Goal: Communication & Community: Answer question/provide support

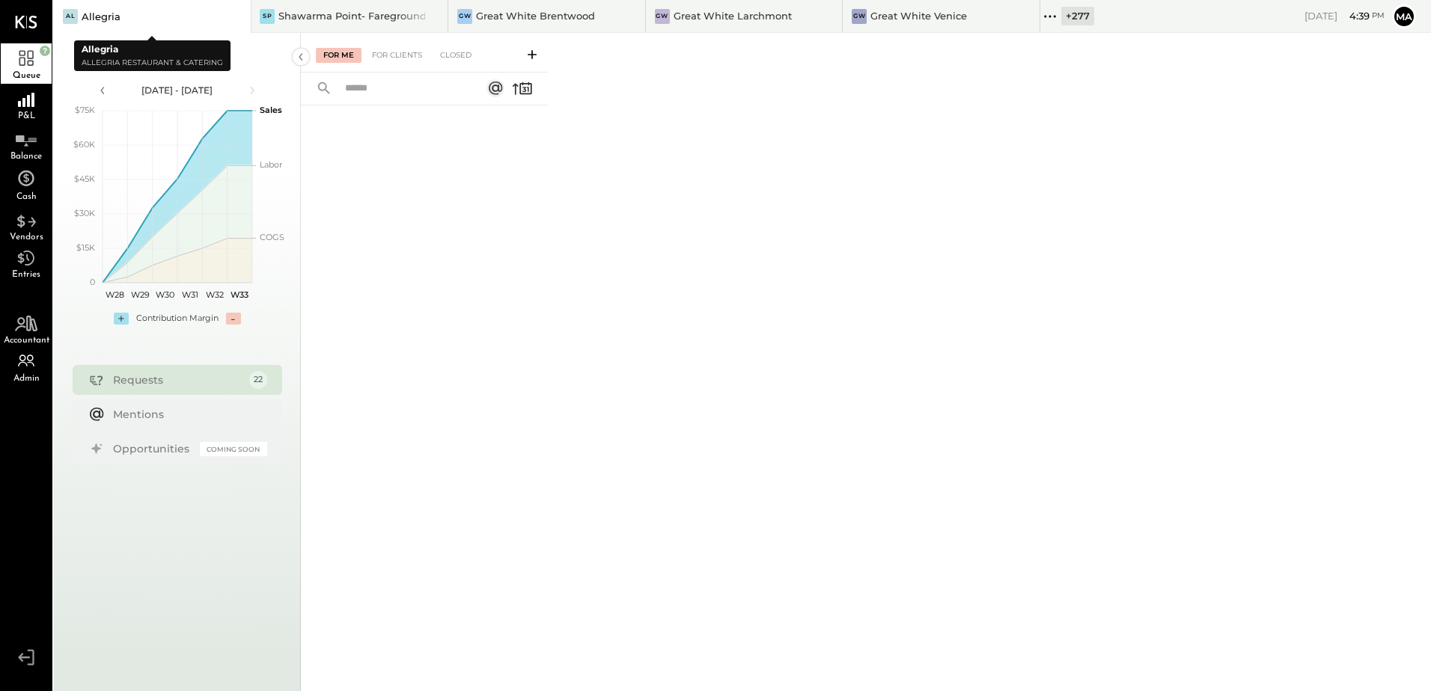
click at [230, 15] on icon at bounding box center [237, 16] width 19 height 18
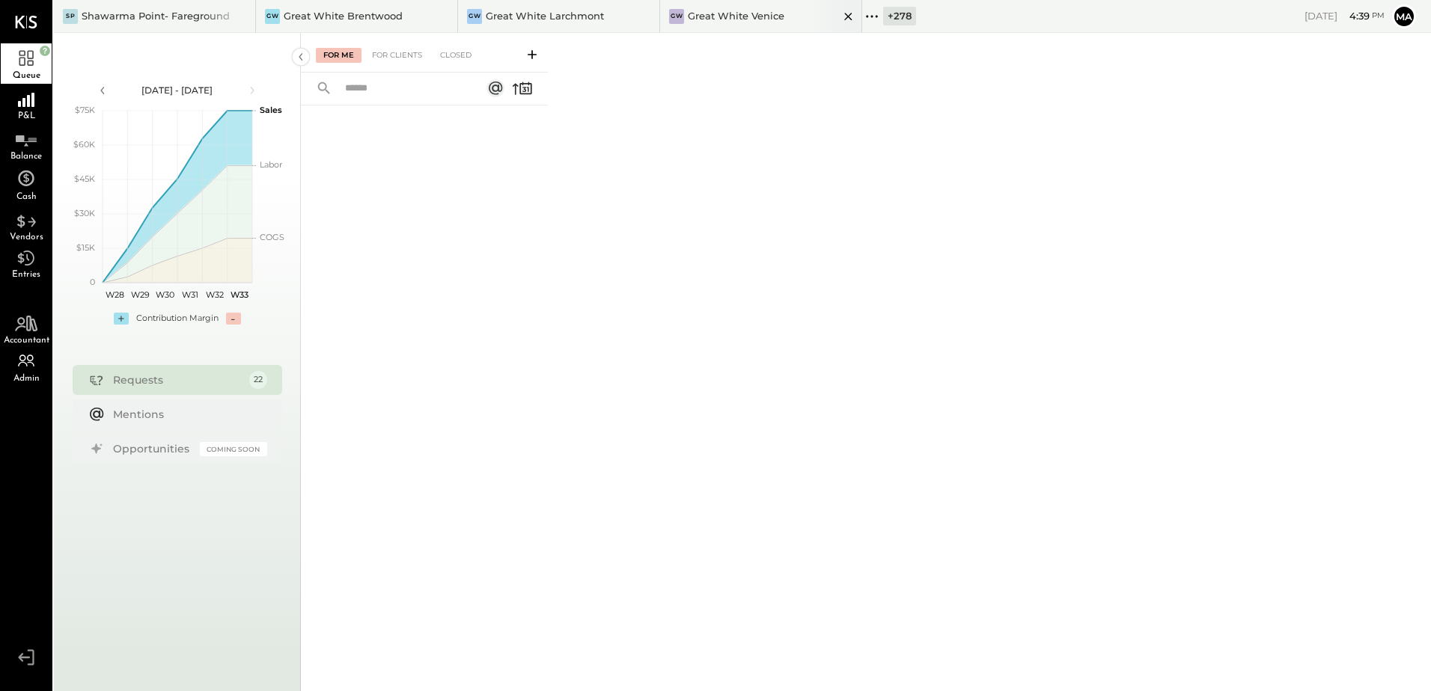
click at [769, 12] on div "Great White Venice" at bounding box center [736, 16] width 97 height 14
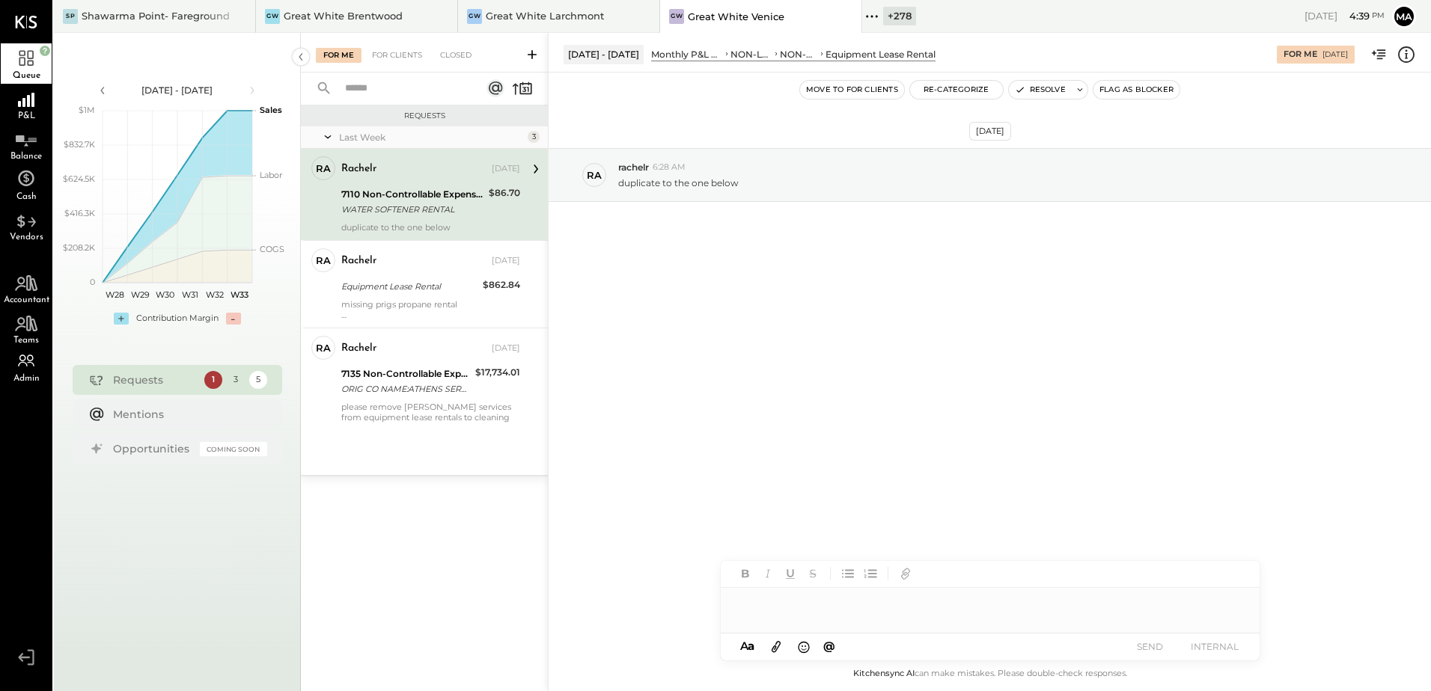
click at [421, 177] on div "rachelr [DATE]" at bounding box center [430, 169] width 179 height 21
click at [810, 317] on div "[DATE] ra rachelr 6:28 AM duplicate to the one below" at bounding box center [990, 363] width 882 height 581
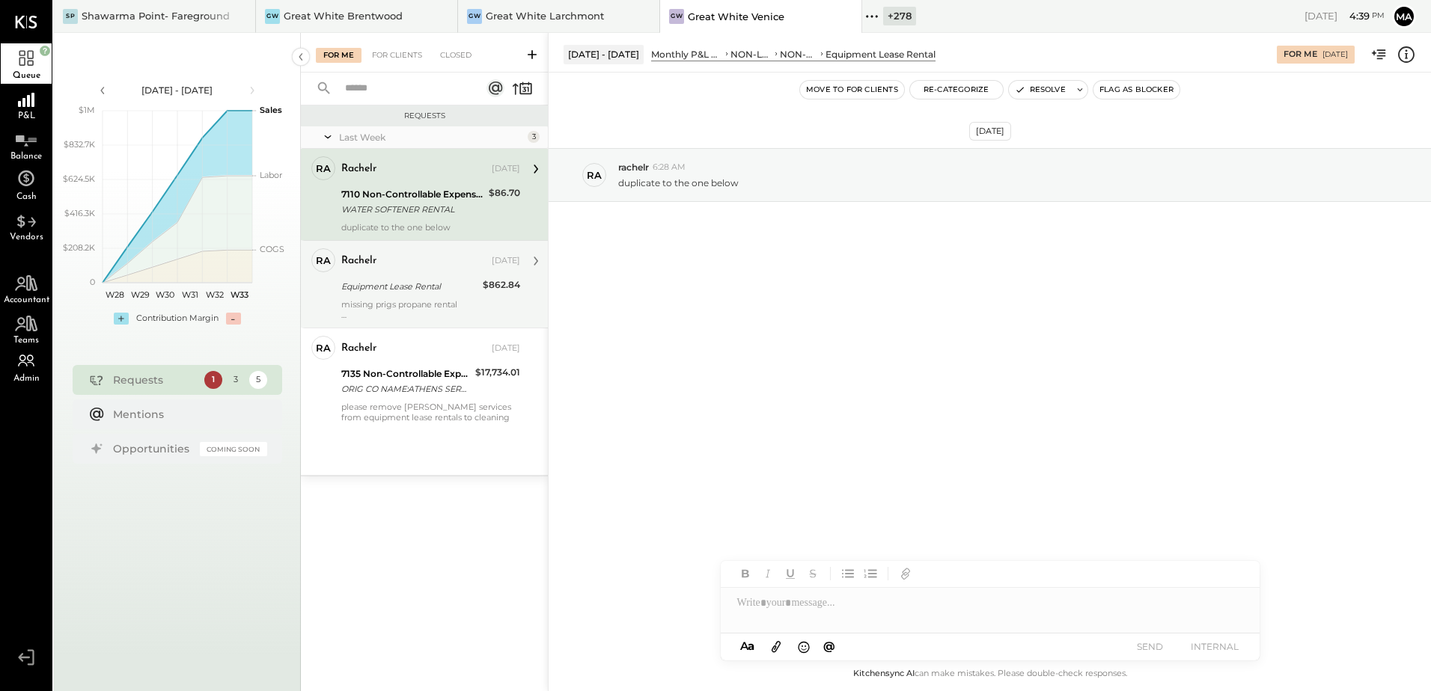
click at [450, 304] on div "missing prigs propane rental Move [PERSON_NAME]" at bounding box center [430, 309] width 179 height 21
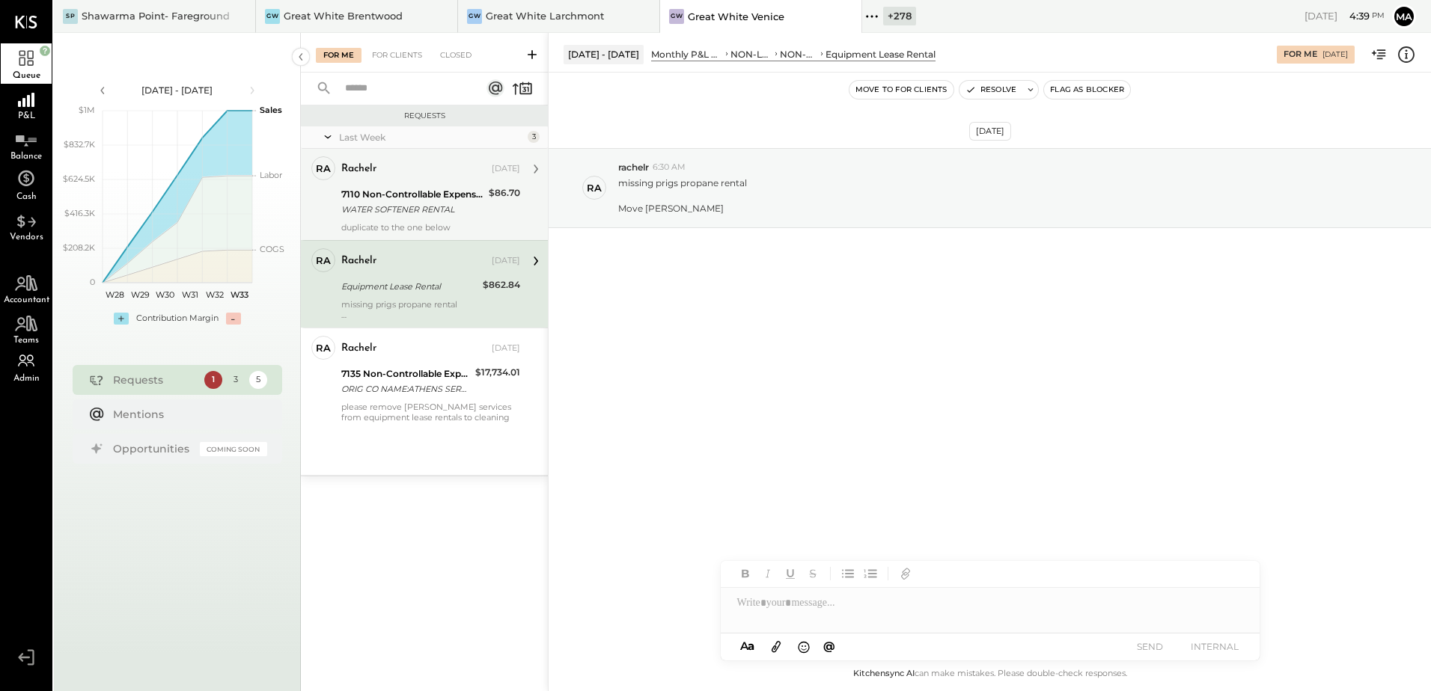
click at [397, 187] on div "7110 Non-Controllable Expenses:Equipment Lease Rental" at bounding box center [412, 194] width 143 height 15
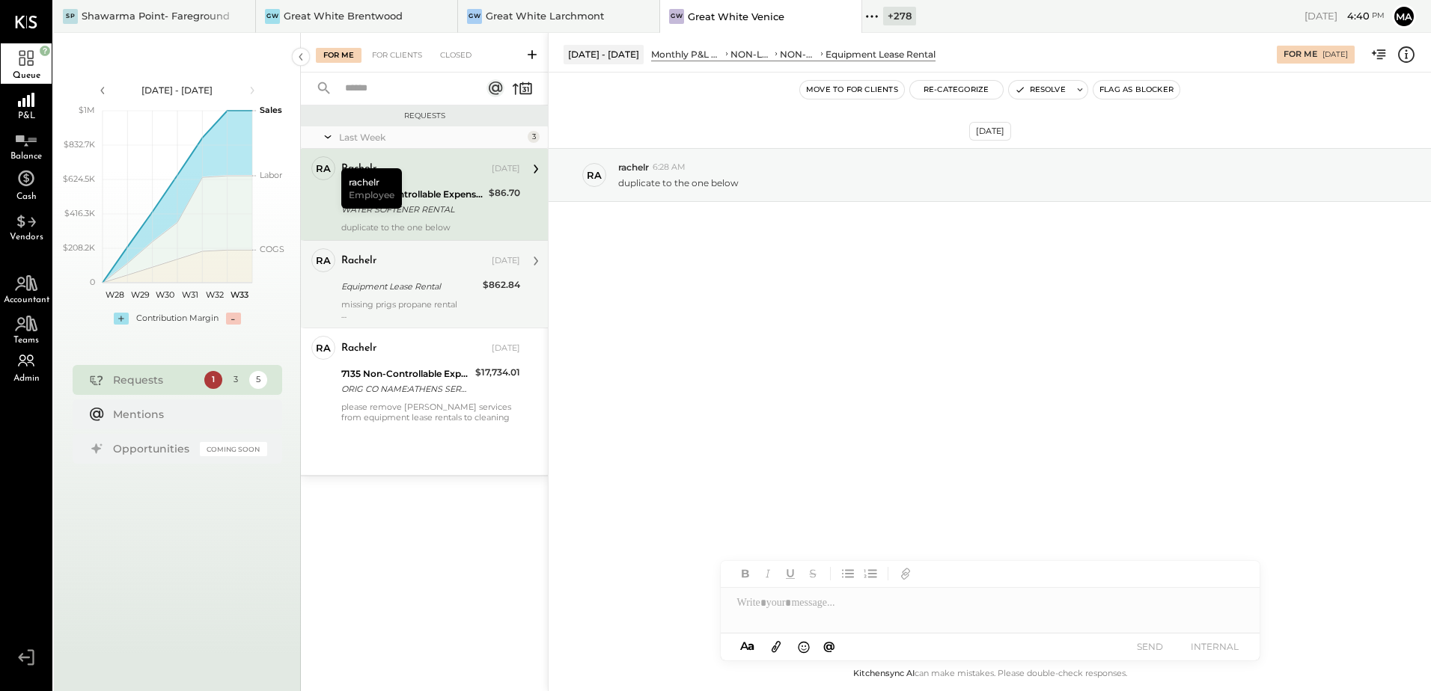
click at [809, 295] on div "[DATE] ra rachelr 6:28 AM duplicate to the one below" at bounding box center [990, 212] width 882 height 204
click at [932, 607] on div at bounding box center [990, 603] width 539 height 30
click at [809, 615] on div at bounding box center [990, 603] width 539 height 30
click at [818, 603] on div at bounding box center [990, 603] width 539 height 30
click at [978, 596] on div "**********" at bounding box center [990, 603] width 539 height 30
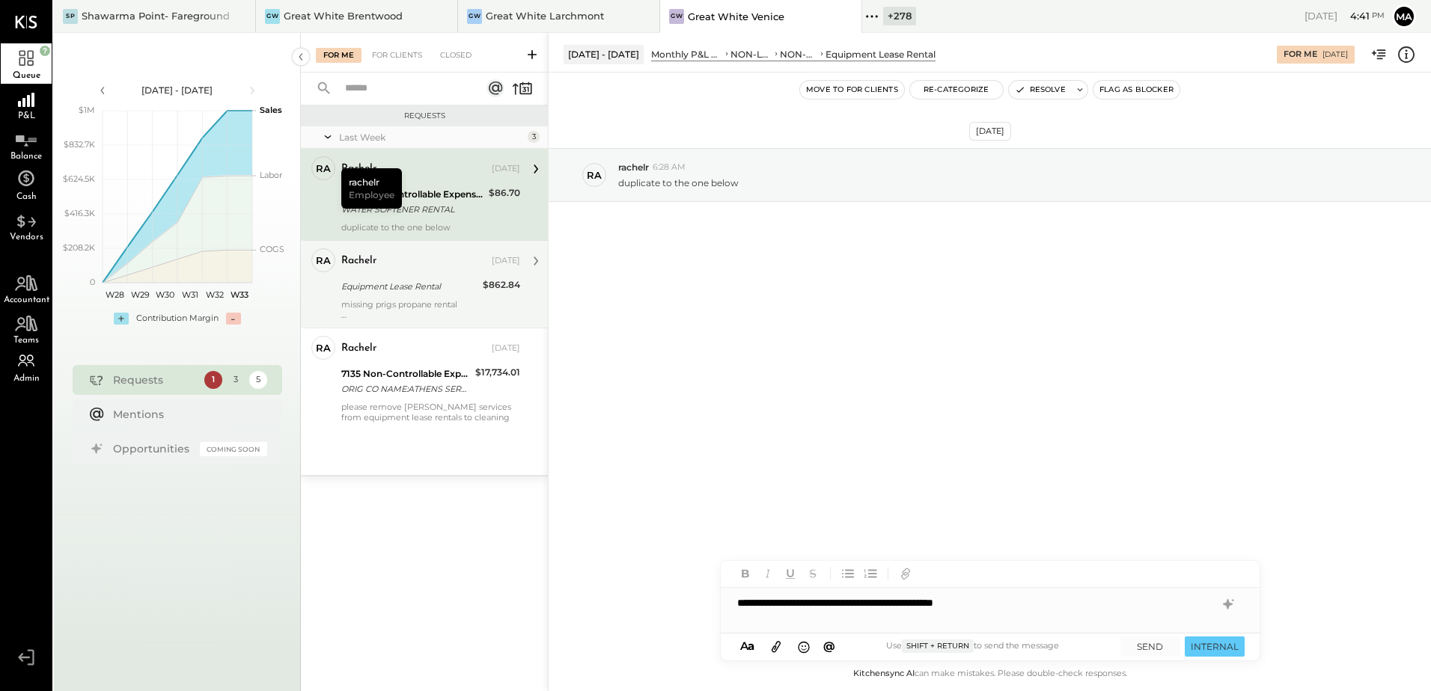
click at [1009, 599] on div "**********" at bounding box center [990, 603] width 539 height 30
click at [1149, 643] on button "SEND" at bounding box center [1150, 647] width 60 height 20
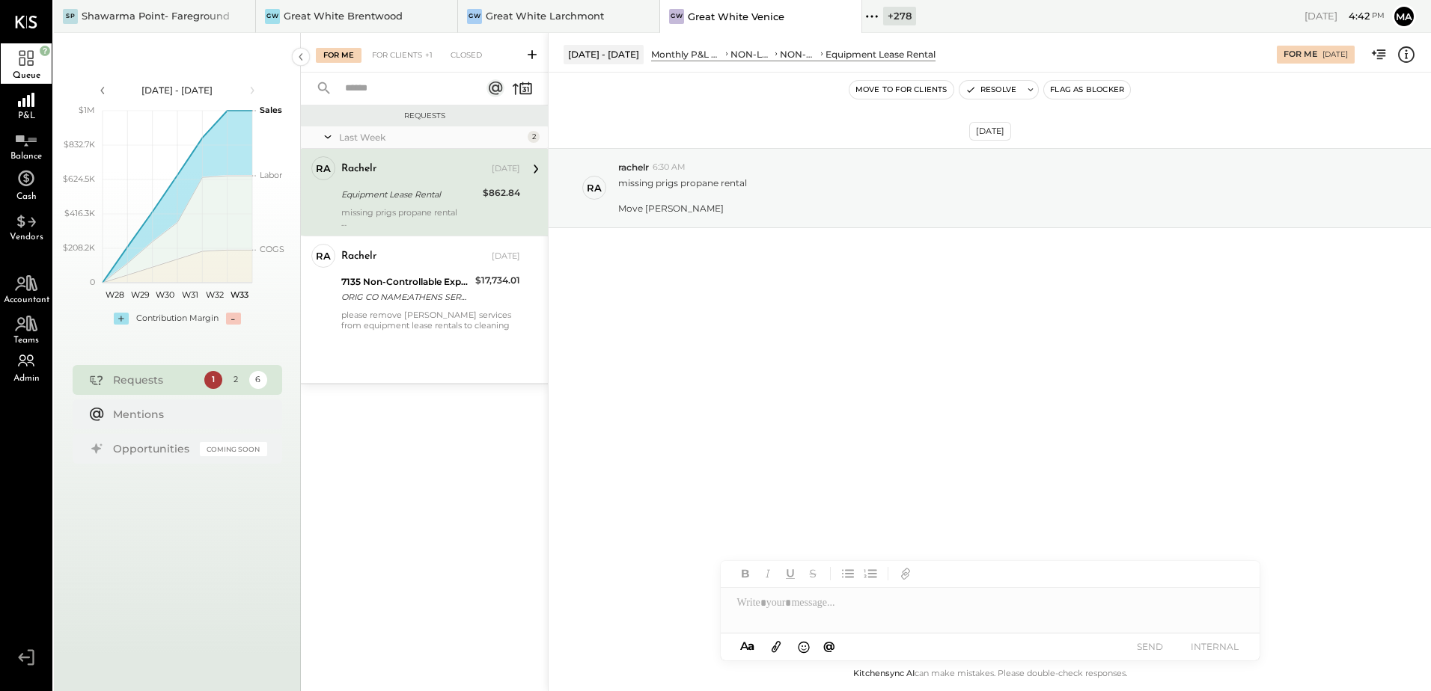
click at [446, 186] on div "Equipment Lease Rental" at bounding box center [409, 195] width 137 height 18
click at [873, 429] on div "[DATE] ra rachelr 6:30 AM missing prigs propane rental Move [PERSON_NAME]" at bounding box center [990, 363] width 882 height 581
click at [983, 334] on div "[DATE] ra rachelr 6:30 AM missing prigs propane rental Move [PERSON_NAME]" at bounding box center [990, 225] width 882 height 230
click at [852, 599] on div at bounding box center [990, 603] width 539 height 30
click at [801, 598] on div "*********" at bounding box center [990, 603] width 539 height 30
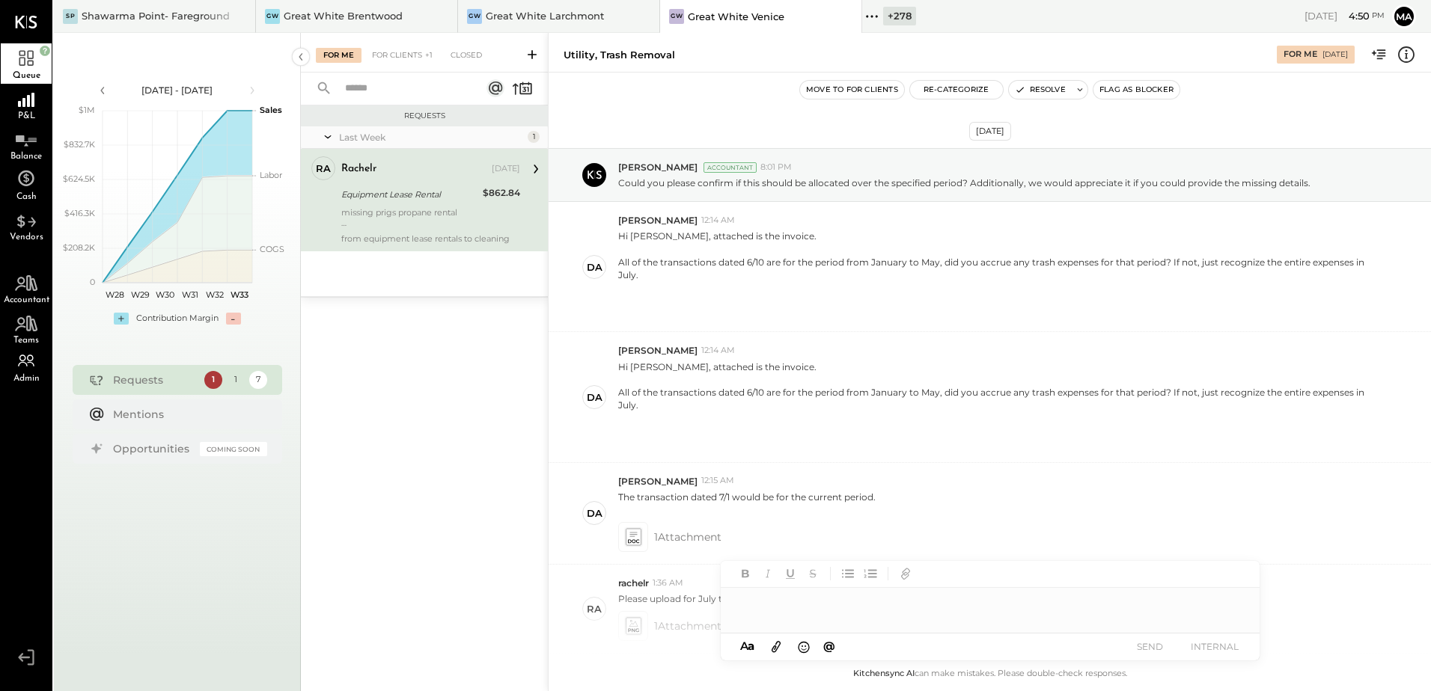
scroll to position [437, 0]
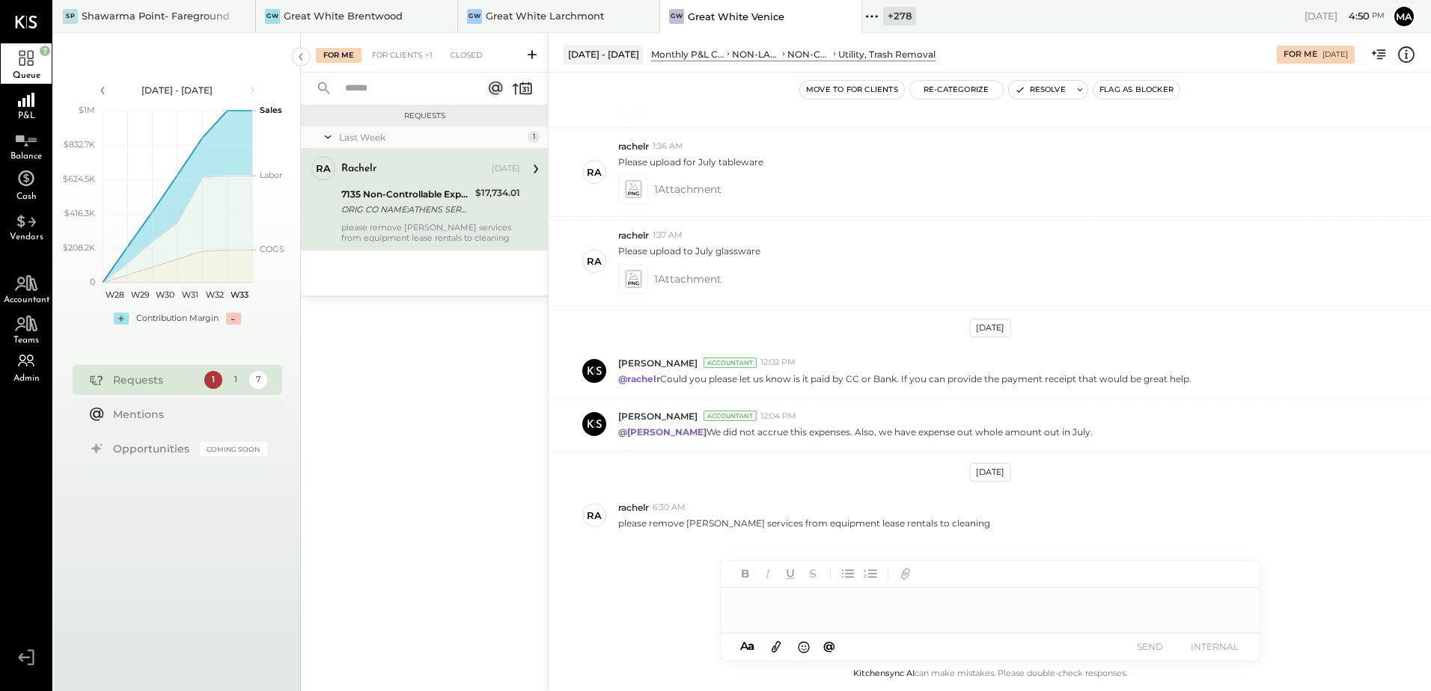
click at [435, 213] on div "ORIG CO NAME:ATHENS SERVICES ORIG ID:XXXXXX3271 DESC DATE: CO ENTRY DESCR:TRASH…" at bounding box center [405, 209] width 129 height 15
drag, startPoint x: 452, startPoint y: 207, endPoint x: 537, endPoint y: 190, distance: 86.1
click at [452, 207] on div "ORIG CO NAME:ATHENS SERVICES ORIG ID:XXXXXX3271 DESC DATE: CO ENTRY DESCR:TRASH…" at bounding box center [405, 209] width 129 height 15
click at [1004, 597] on div at bounding box center [990, 603] width 539 height 30
click at [816, 617] on div at bounding box center [990, 603] width 539 height 30
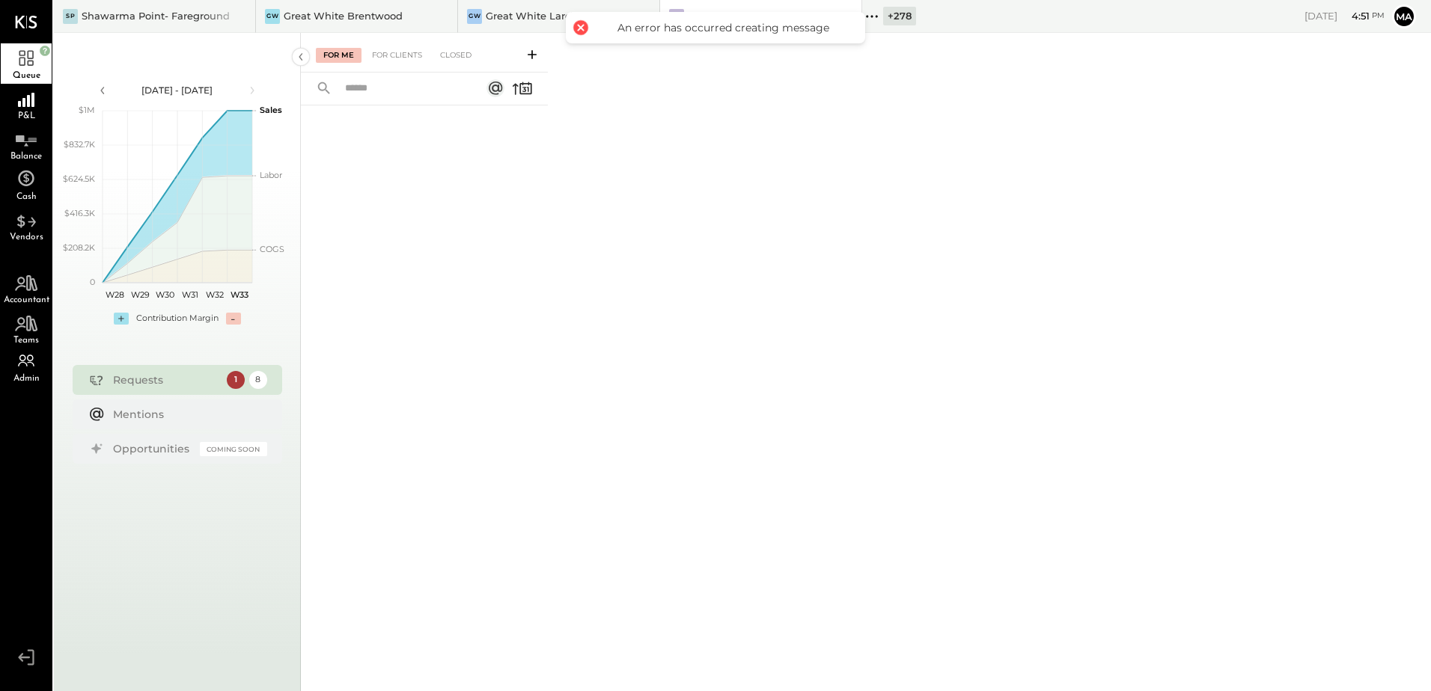
click at [618, 339] on div "For Me For Clients Closed" at bounding box center [866, 362] width 1130 height 659
click at [168, 22] on div "Shawarma Point- Fareground" at bounding box center [156, 16] width 148 height 14
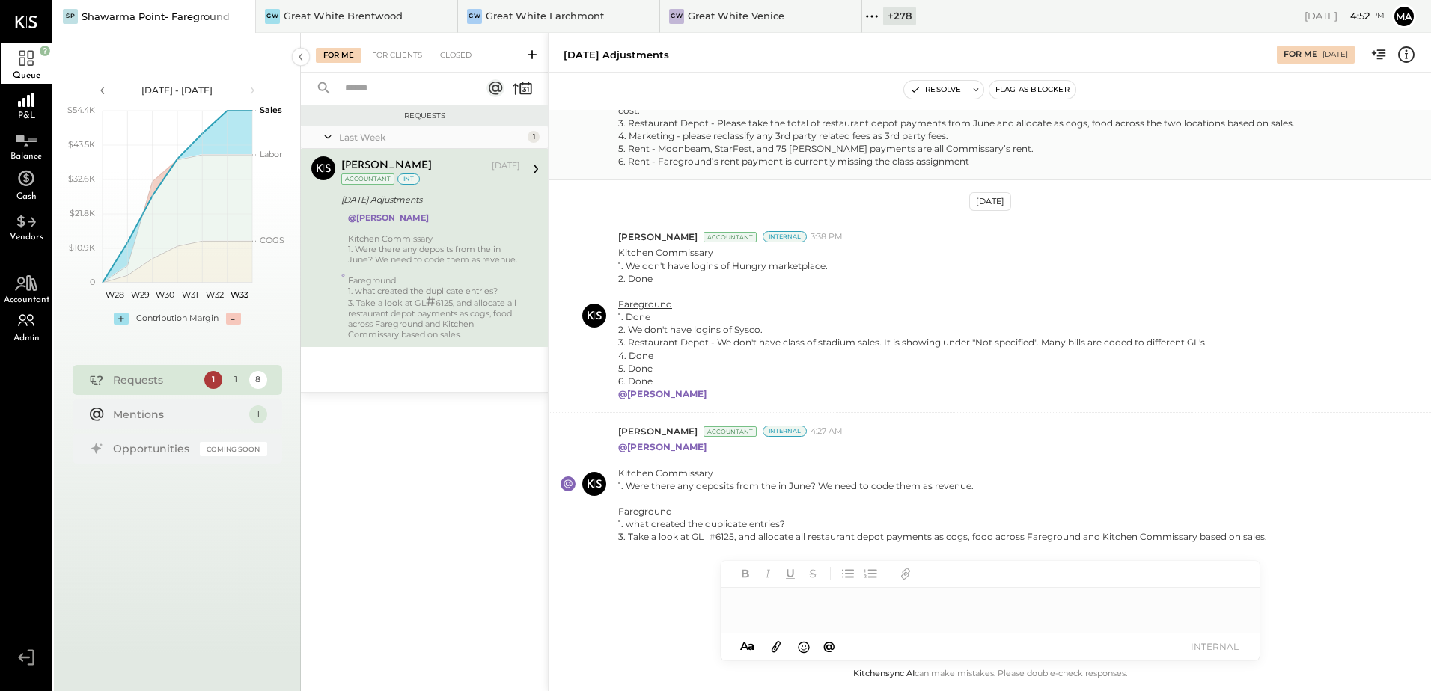
scroll to position [216, 0]
